Goal: Transaction & Acquisition: Purchase product/service

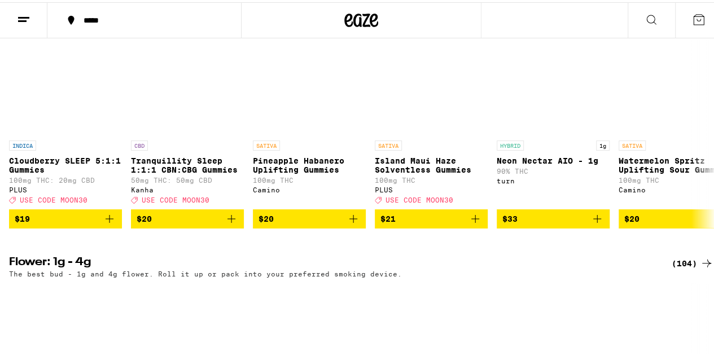
scroll to position [1241, 0]
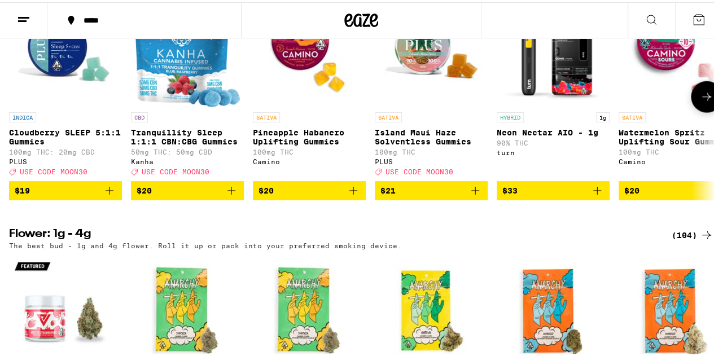
click at [700, 102] on icon at bounding box center [707, 95] width 14 height 14
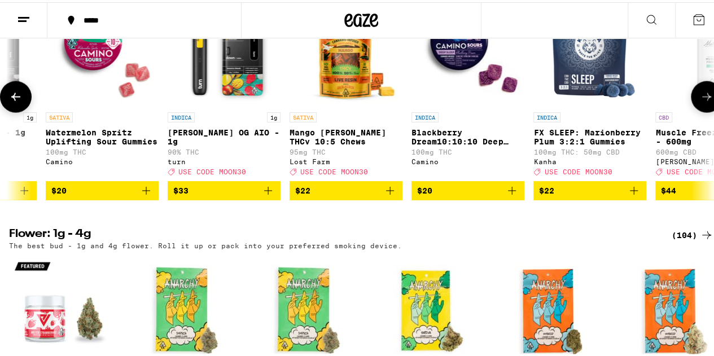
click at [691, 111] on button at bounding box center [707, 95] width 32 height 32
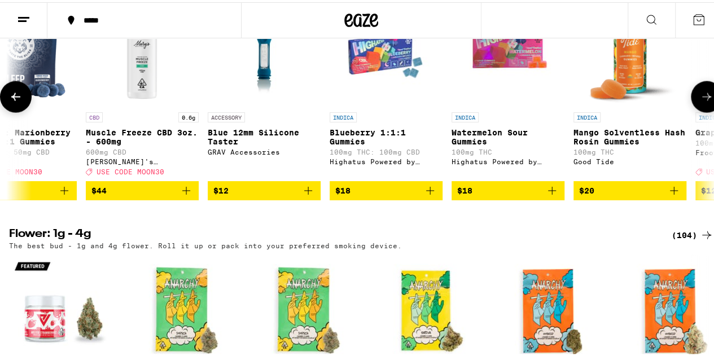
scroll to position [0, 1145]
